Goal: Task Accomplishment & Management: Manage account settings

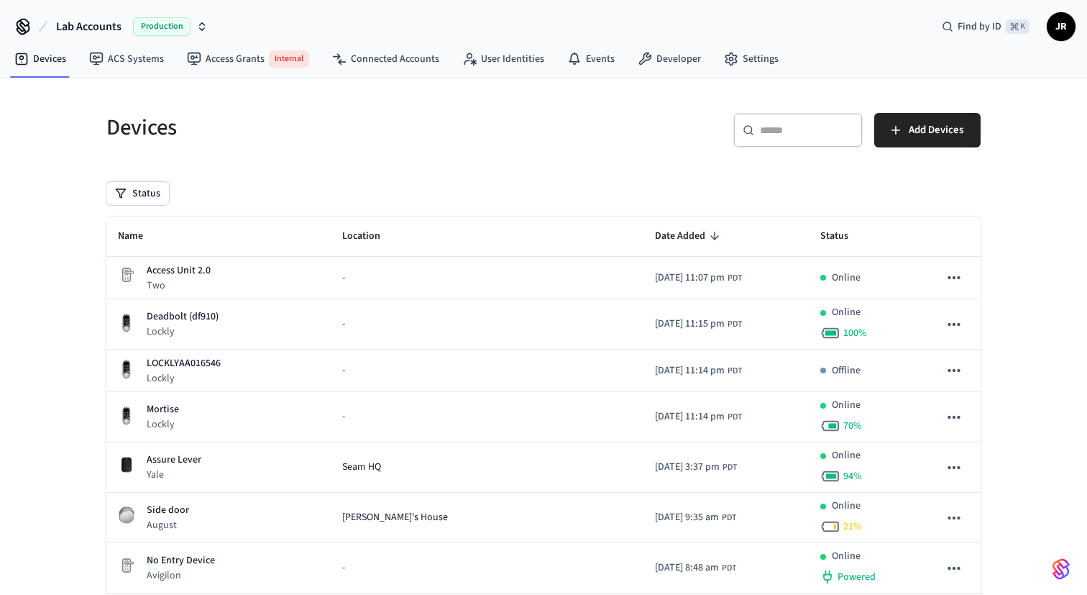
click at [300, 124] on h5 "Devices" at bounding box center [320, 127] width 429 height 29
click at [123, 115] on h5 "Devices" at bounding box center [320, 127] width 429 height 29
click at [252, 121] on h5 "Devices" at bounding box center [320, 127] width 429 height 29
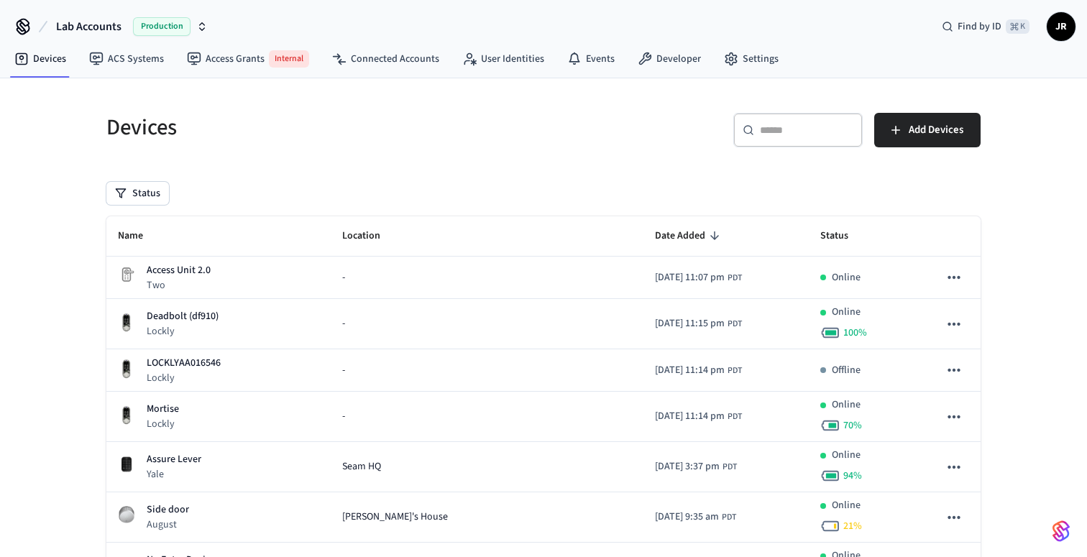
click at [156, 124] on h5 "Devices" at bounding box center [320, 127] width 429 height 29
click at [266, 120] on h5 "Devices" at bounding box center [320, 127] width 429 height 29
click at [914, 149] on div "​ ​ Add Devices" at bounding box center [766, 136] width 429 height 46
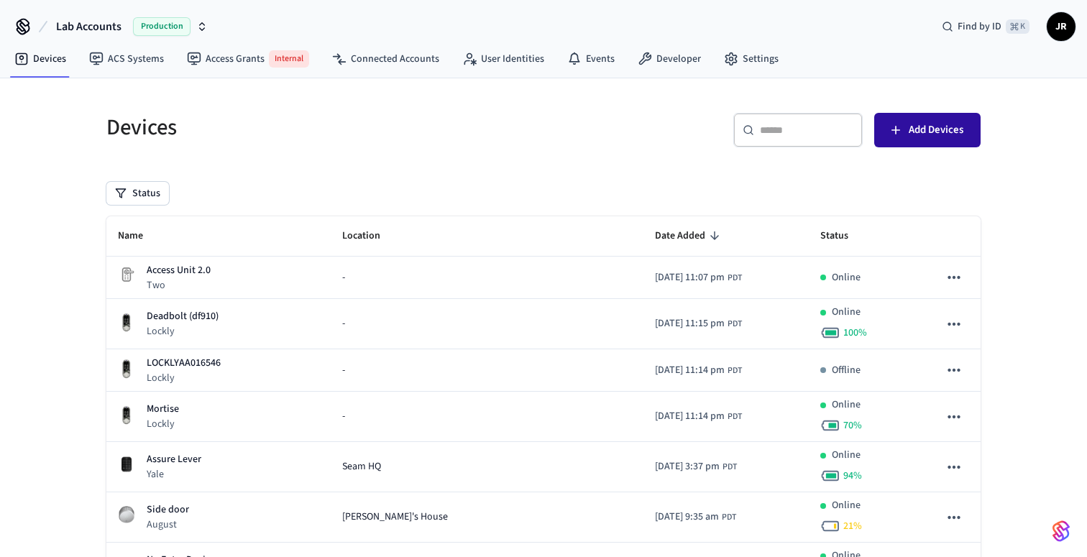
click at [937, 130] on span "Add Devices" at bounding box center [936, 130] width 55 height 19
click at [651, 55] on link "Developer" at bounding box center [669, 59] width 86 height 26
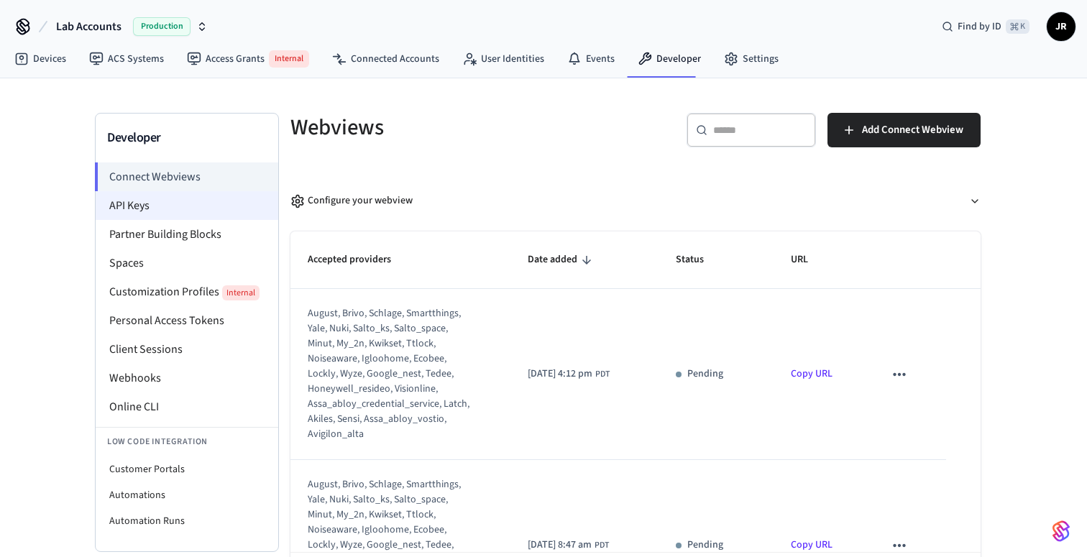
click at [172, 198] on li "API Keys" at bounding box center [187, 205] width 183 height 29
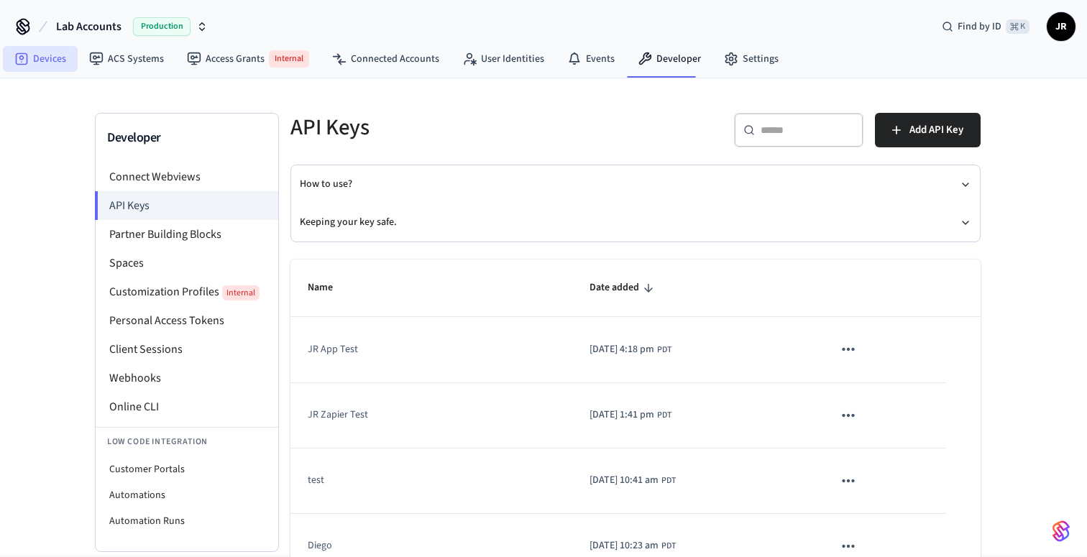
click at [47, 57] on link "Devices" at bounding box center [40, 59] width 75 height 26
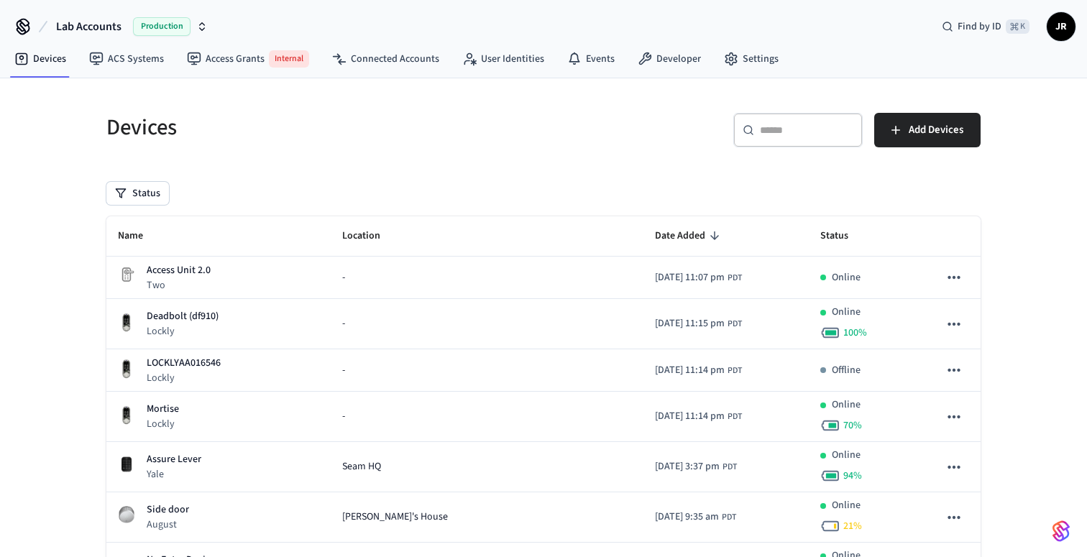
scroll to position [39, 0]
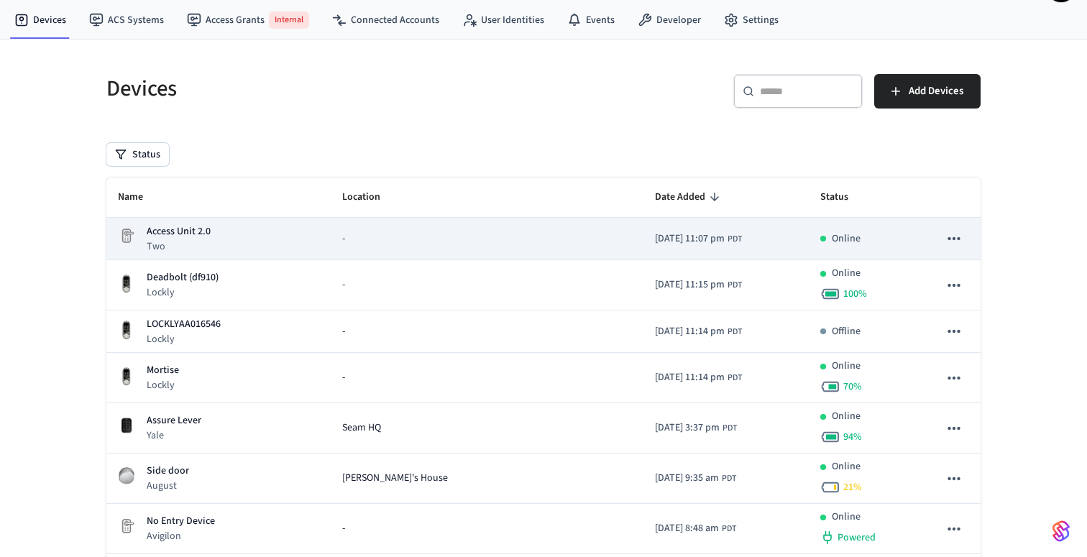
click at [223, 247] on div "Access Unit 2.0 Two" at bounding box center [218, 238] width 201 height 29
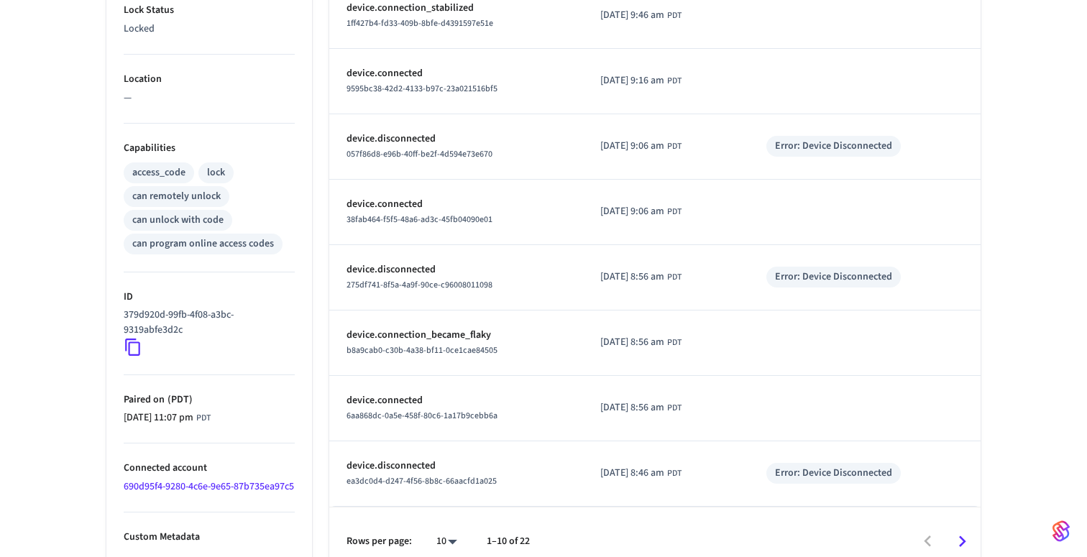
scroll to position [488, 0]
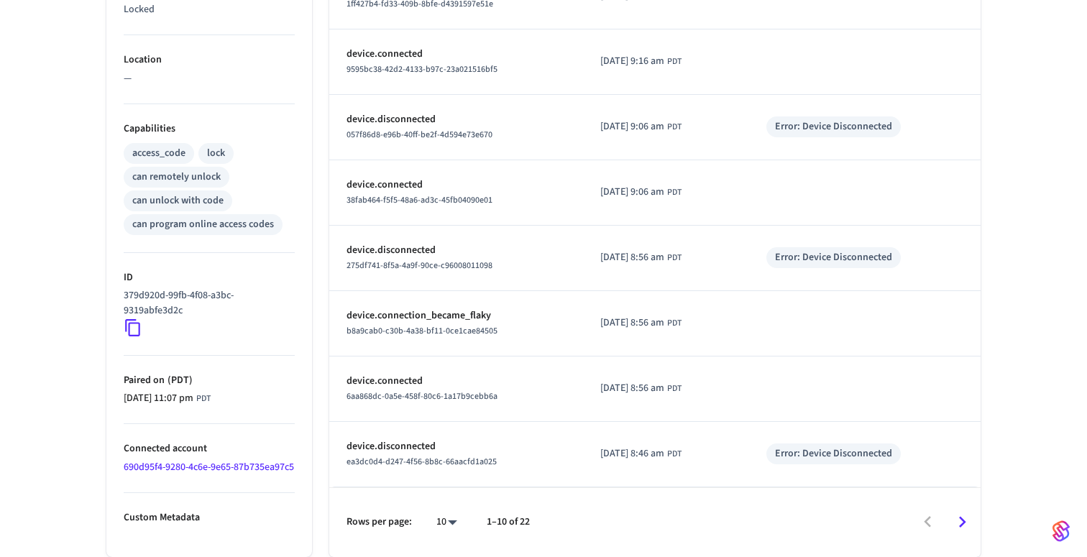
click at [129, 322] on icon at bounding box center [133, 328] width 19 height 19
click at [190, 304] on p "379d920d-99fb-4f08-a3bc-9319abfe3d2c" at bounding box center [206, 303] width 165 height 30
click at [211, 306] on p "379d920d-99fb-4f08-a3bc-9319abfe3d2c" at bounding box center [206, 303] width 165 height 30
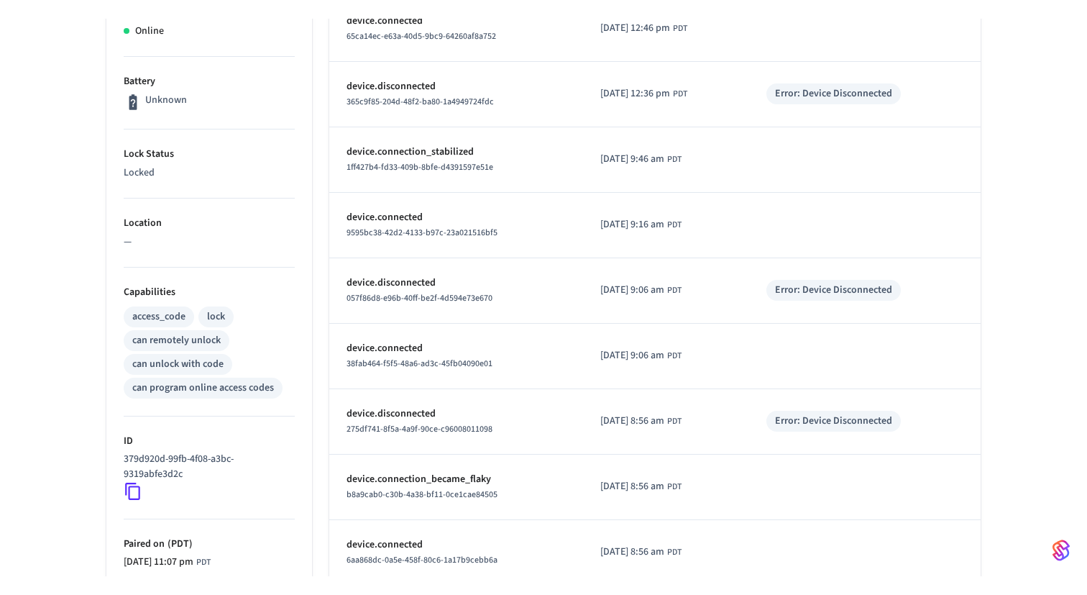
scroll to position [0, 0]
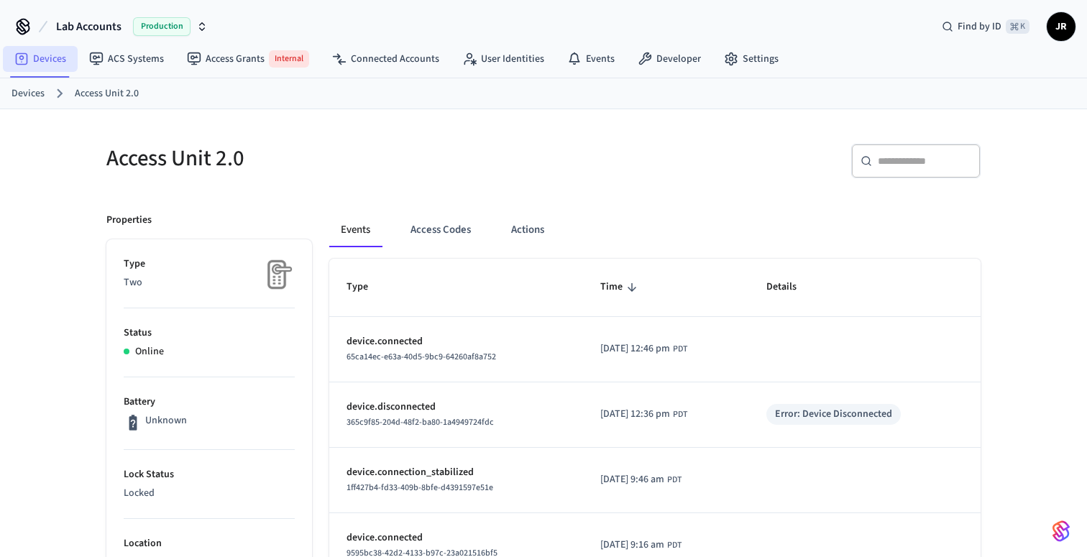
click at [54, 70] on link "Devices" at bounding box center [40, 59] width 75 height 26
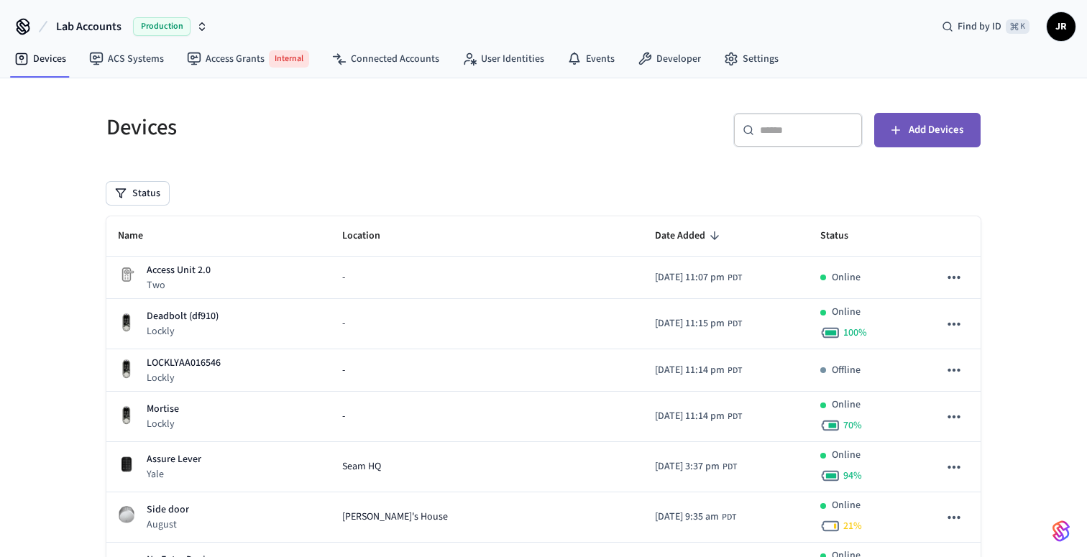
click at [926, 132] on span "Add Devices" at bounding box center [936, 130] width 55 height 19
click at [434, 130] on h5 "Devices" at bounding box center [320, 127] width 429 height 29
click at [483, 98] on div "Devices" at bounding box center [312, 127] width 446 height 63
click at [480, 113] on h5 "Devices" at bounding box center [320, 127] width 429 height 29
